Goal: Task Accomplishment & Management: Use online tool/utility

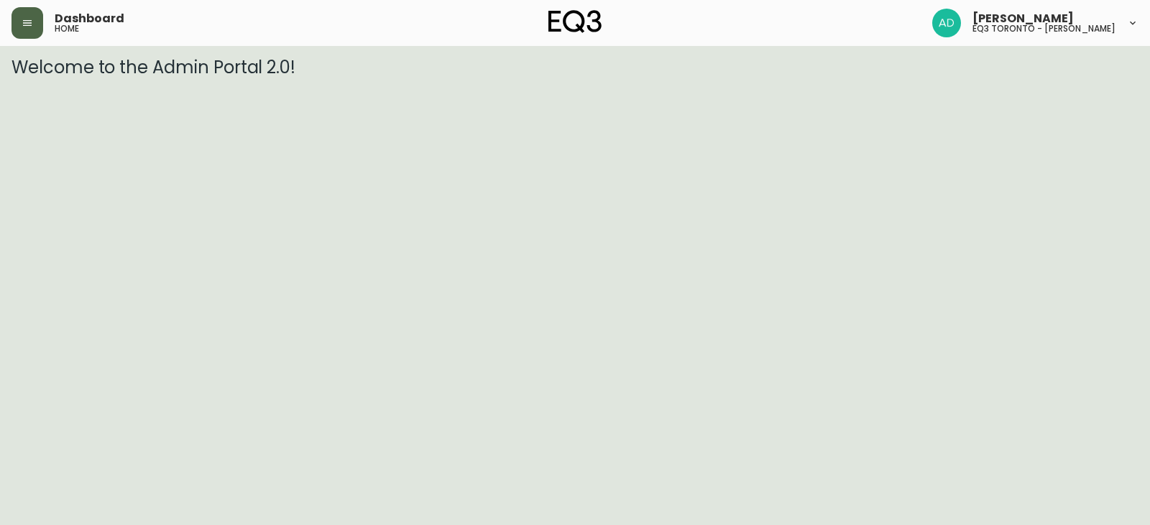
click at [23, 22] on icon "button" at bounding box center [27, 22] width 11 height 11
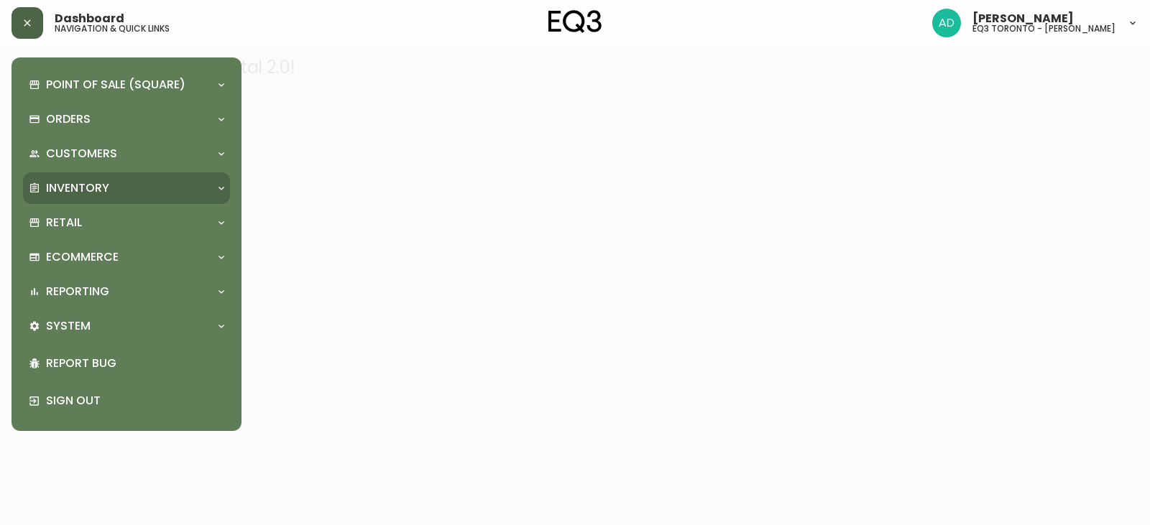
click at [78, 188] on p "Inventory" at bounding box center [77, 188] width 63 height 16
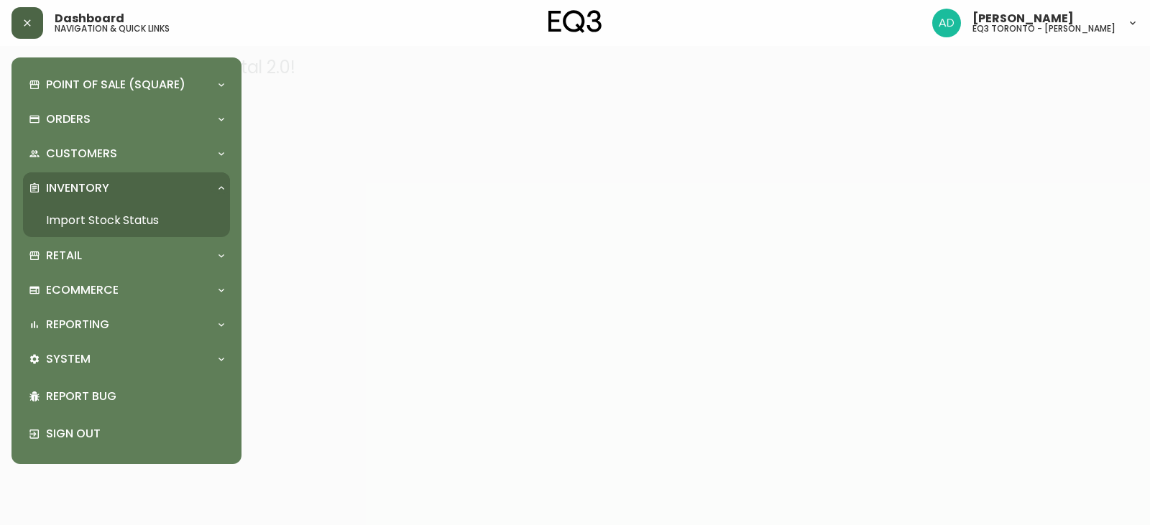
click at [65, 221] on link "Import Stock Status" at bounding box center [126, 220] width 207 height 33
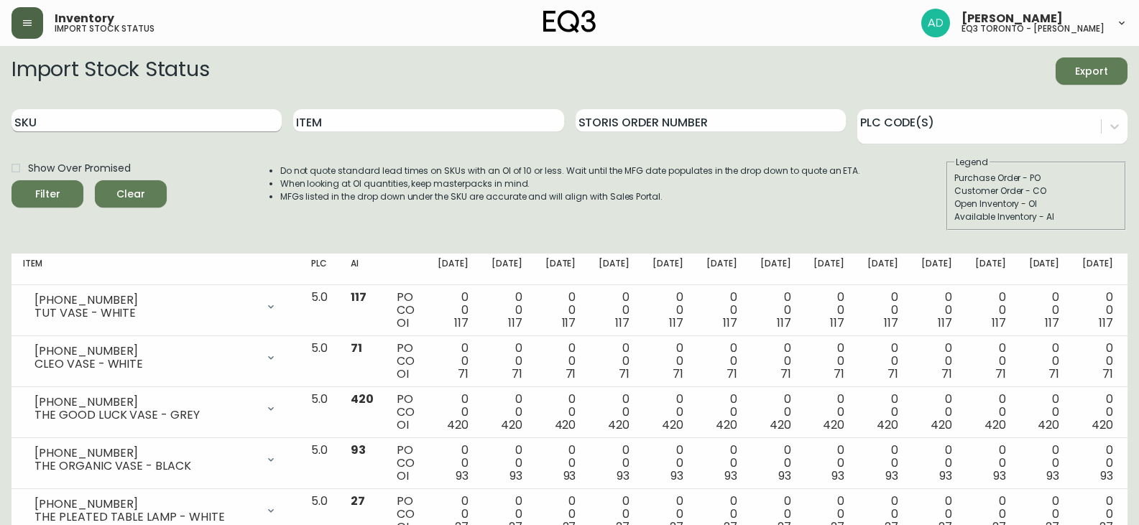
click at [144, 112] on input "SKU" at bounding box center [146, 120] width 270 height 23
paste input "3020-625-16-A"
click at [11, 180] on button "Filter" at bounding box center [47, 193] width 72 height 27
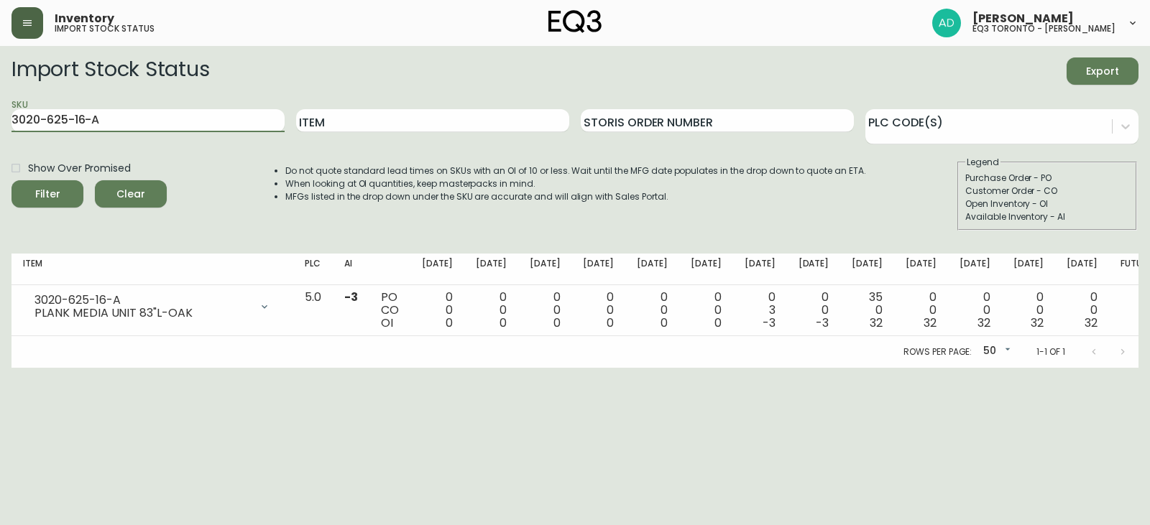
drag, startPoint x: 119, startPoint y: 119, endPoint x: 0, endPoint y: 116, distance: 119.3
click at [0, 116] on main "Import Stock Status Export SKU 3020-625-16-A Item Storis Order Number PLC Code(…" at bounding box center [575, 207] width 1150 height 322
paste input "30-16-B"
type input "3020-630-16-B"
click at [11, 180] on button "Filter" at bounding box center [47, 193] width 72 height 27
